Goal: Information Seeking & Learning: Learn about a topic

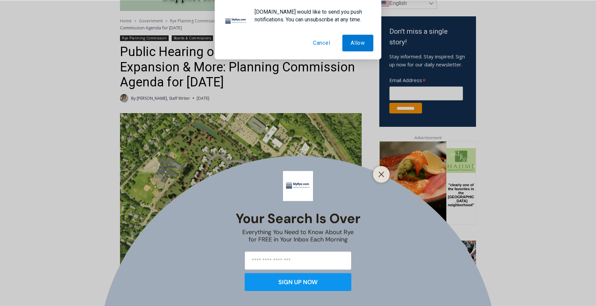
scroll to position [201, 0]
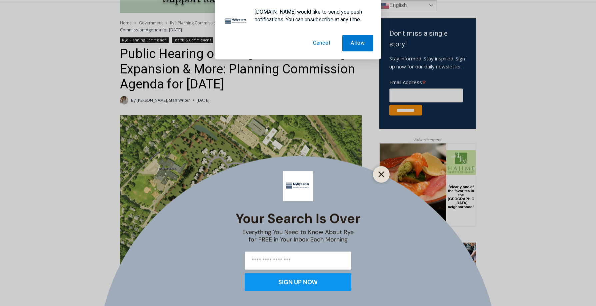
click at [381, 171] on icon "Close" at bounding box center [382, 174] width 6 height 6
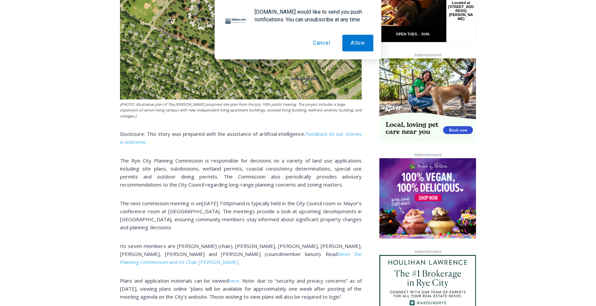
scroll to position [386, 0]
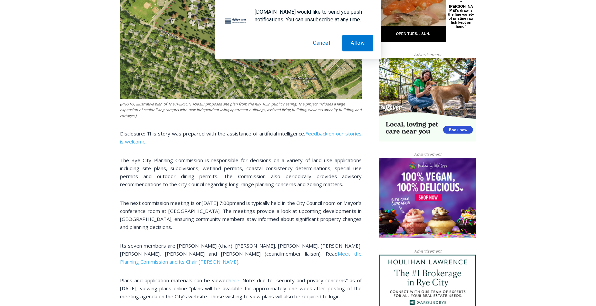
click at [323, 42] on button "Cancel" at bounding box center [322, 43] width 34 height 17
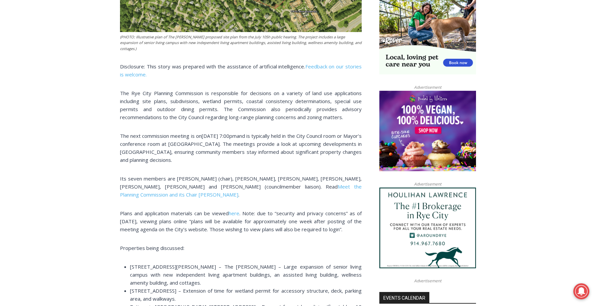
scroll to position [0, 0]
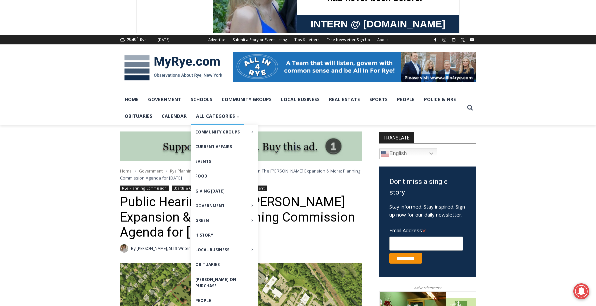
scroll to position [54, 0]
